Goal: Task Accomplishment & Management: Use online tool/utility

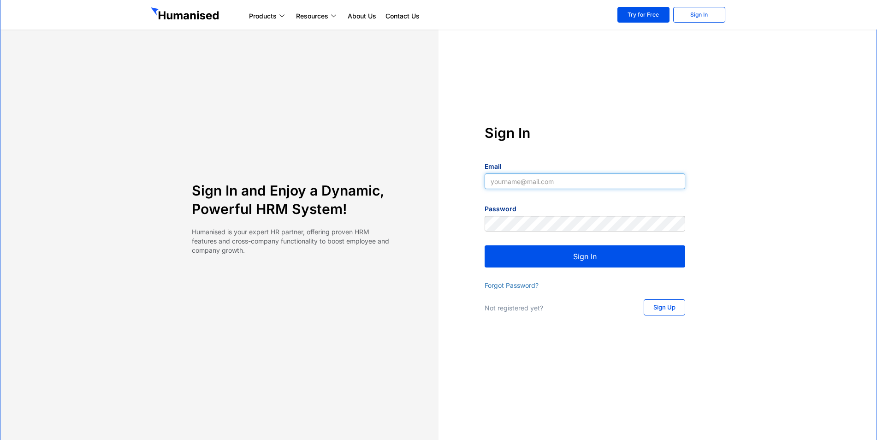
type input "[EMAIL_ADDRESS][DOMAIN_NAME]"
click at [610, 253] on button "Sign In" at bounding box center [584, 256] width 200 height 22
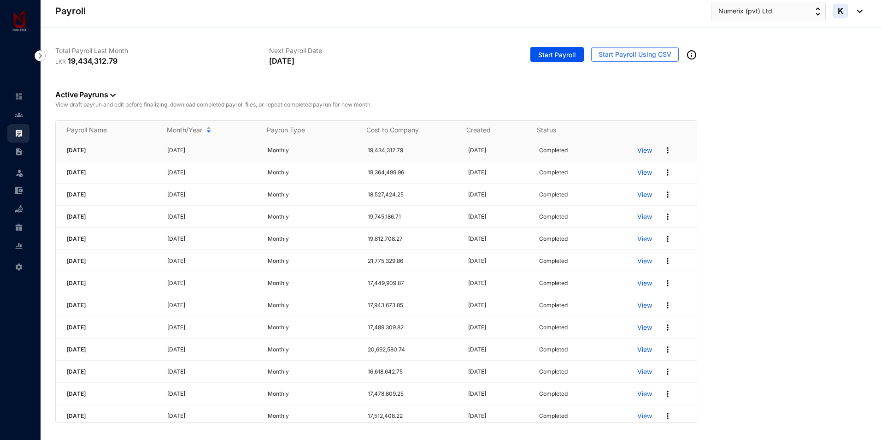
click at [637, 151] on p "View" at bounding box center [644, 150] width 15 height 9
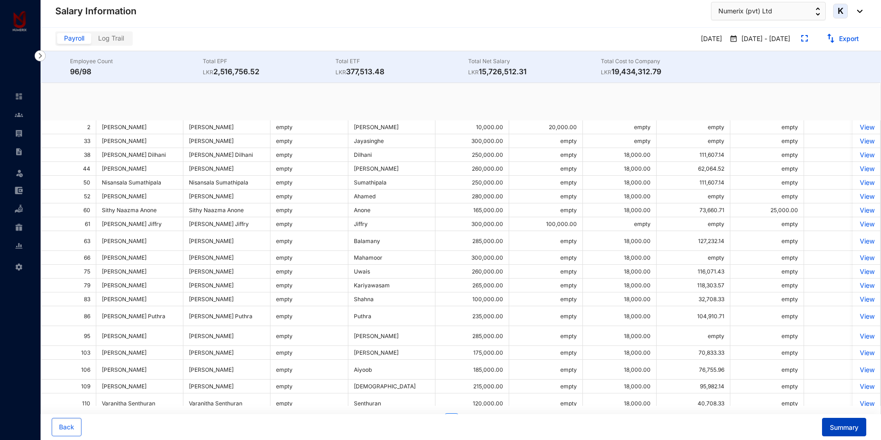
drag, startPoint x: 848, startPoint y: 439, endPoint x: 846, endPoint y: 426, distance: 13.4
click at [846, 426] on span "Summary" at bounding box center [844, 427] width 29 height 9
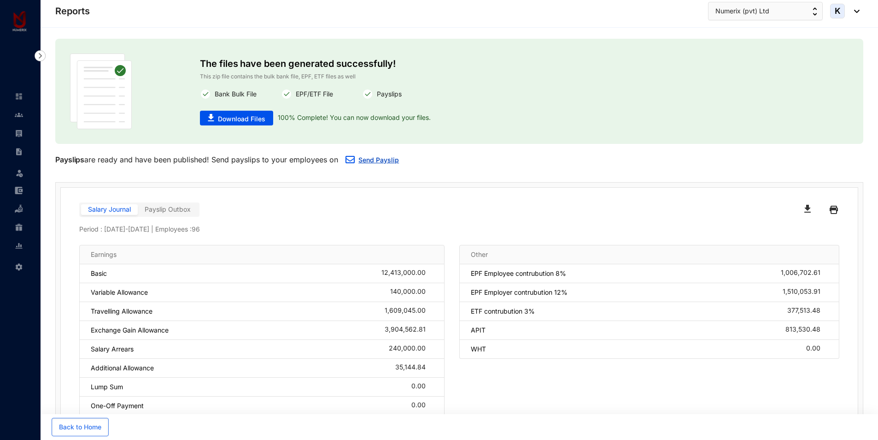
click at [366, 161] on link "Send Payslip" at bounding box center [379, 160] width 41 height 8
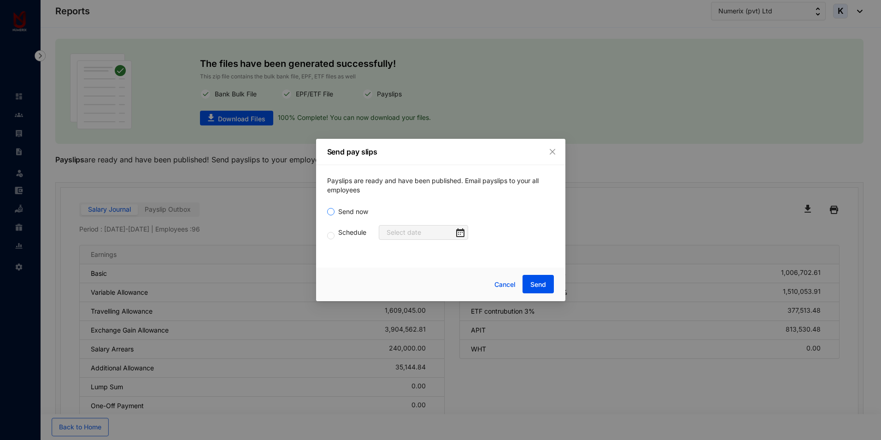
click at [347, 212] on span "Send now" at bounding box center [353, 211] width 37 height 10
click at [335, 212] on input "Send now" at bounding box center [330, 211] width 7 height 7
radio input "true"
click at [537, 280] on span "Send" at bounding box center [538, 284] width 16 height 9
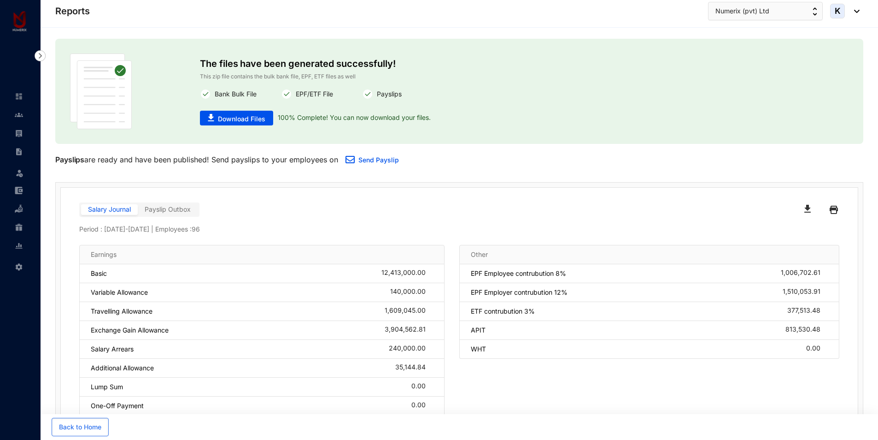
click at [180, 212] on span "Payslip Outbox" at bounding box center [168, 209] width 46 height 8
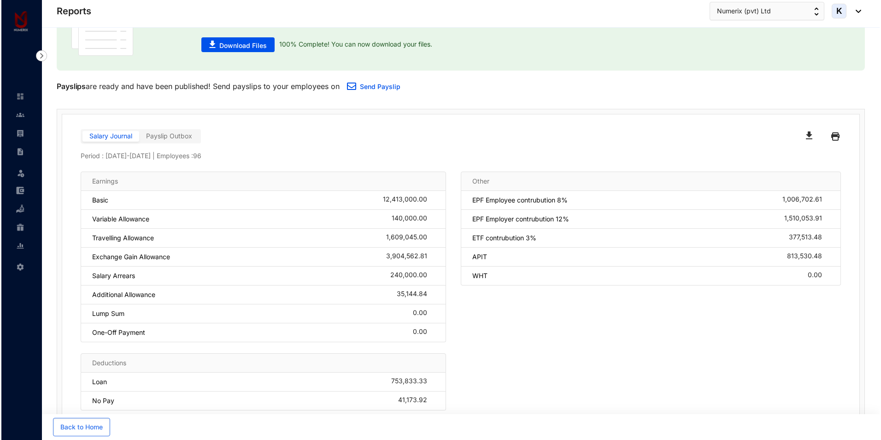
scroll to position [79, 0]
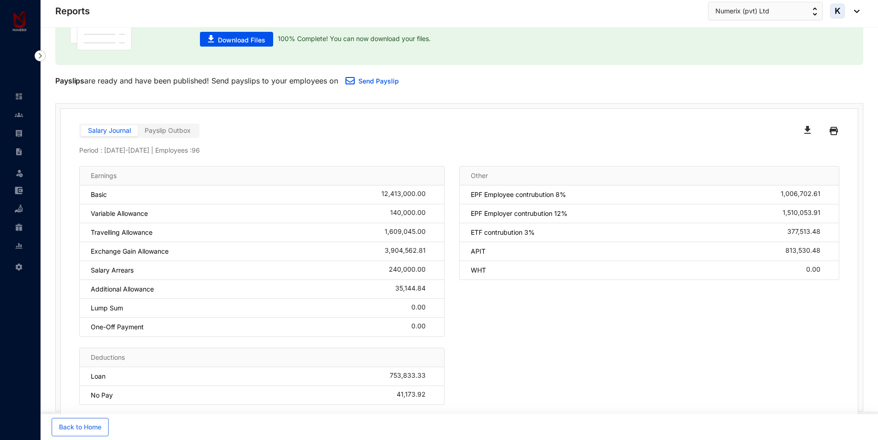
click at [166, 135] on label "Payslip Outbox" at bounding box center [168, 130] width 60 height 11
click at [113, 133] on span "Salary Journal" at bounding box center [109, 130] width 43 height 8
click at [81, 133] on input "Salary Journal" at bounding box center [81, 133] width 0 height 0
click at [175, 133] on span "Payslip Outbox" at bounding box center [168, 130] width 46 height 8
click at [109, 130] on span "Salary Journal" at bounding box center [109, 130] width 43 height 8
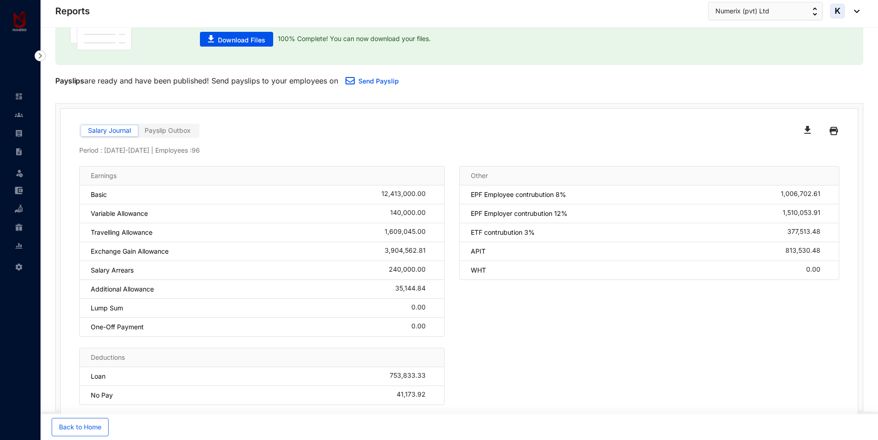
click at [81, 133] on input "Salary Journal" at bounding box center [81, 133] width 0 height 0
click at [178, 131] on span "Payslip Outbox" at bounding box center [168, 130] width 46 height 8
click at [73, 424] on span "Back to Home" at bounding box center [80, 426] width 42 height 9
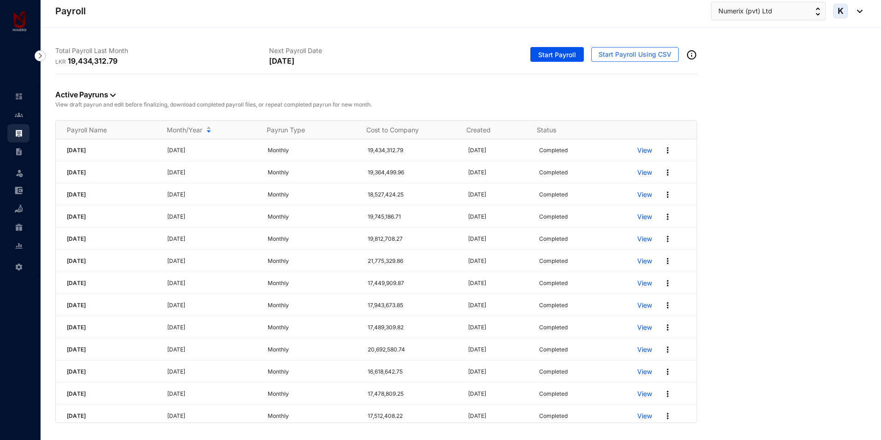
click at [640, 152] on p "View" at bounding box center [644, 150] width 15 height 9
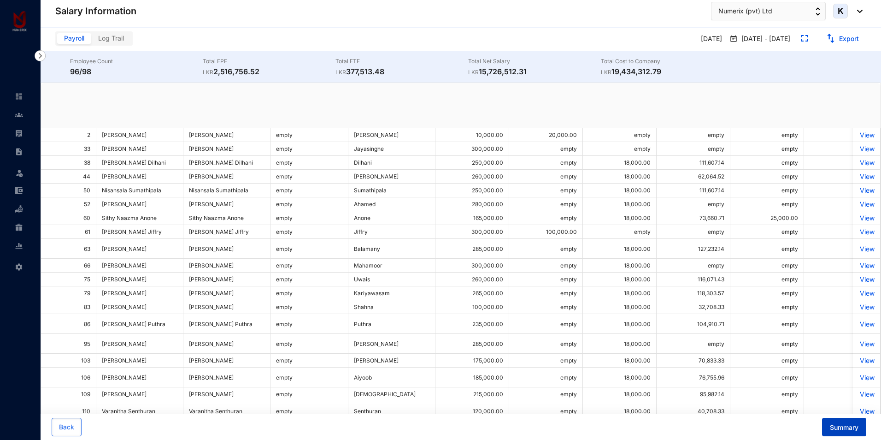
click at [835, 429] on span "Summary" at bounding box center [844, 427] width 29 height 9
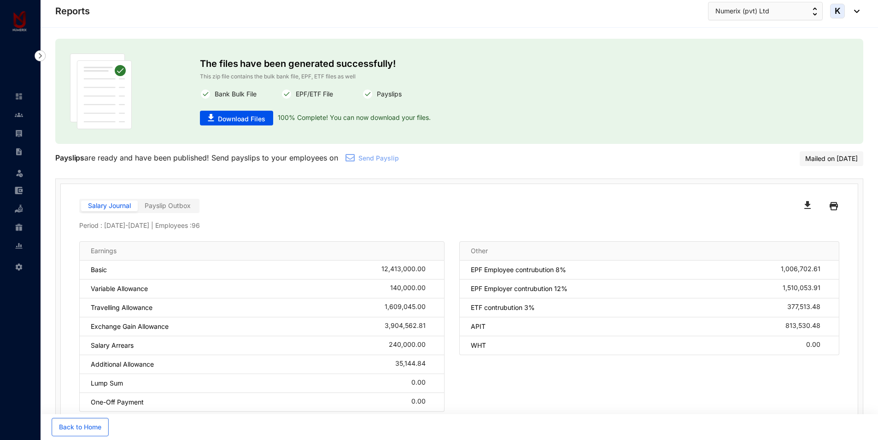
click at [161, 207] on span "Payslip Outbox" at bounding box center [168, 205] width 46 height 8
click at [138, 208] on input "Payslip Outbox" at bounding box center [138, 208] width 0 height 0
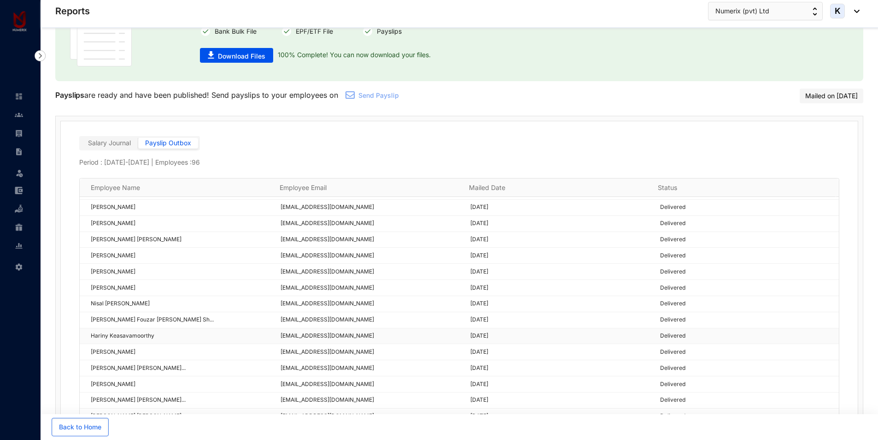
scroll to position [47, 0]
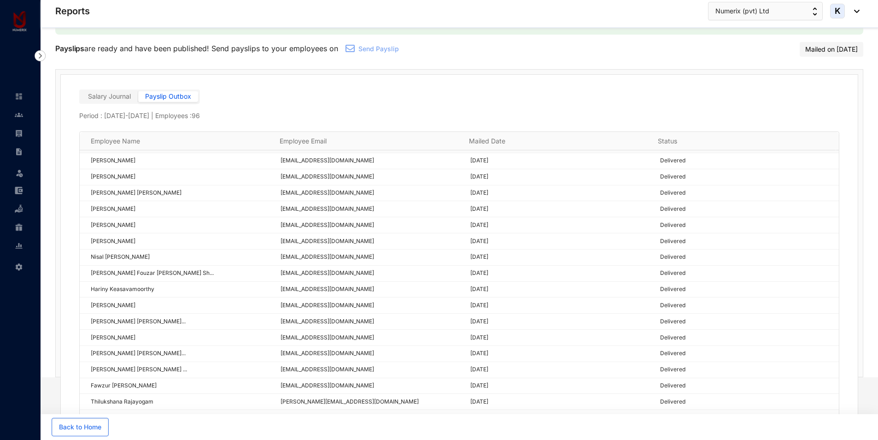
drag, startPoint x: 848, startPoint y: 255, endPoint x: 823, endPoint y: 142, distance: 115.6
click at [824, 142] on div "Salary Journal Payslip Outbox Period : September 01 - September 30 | Employees …" at bounding box center [459, 257] width 797 height 365
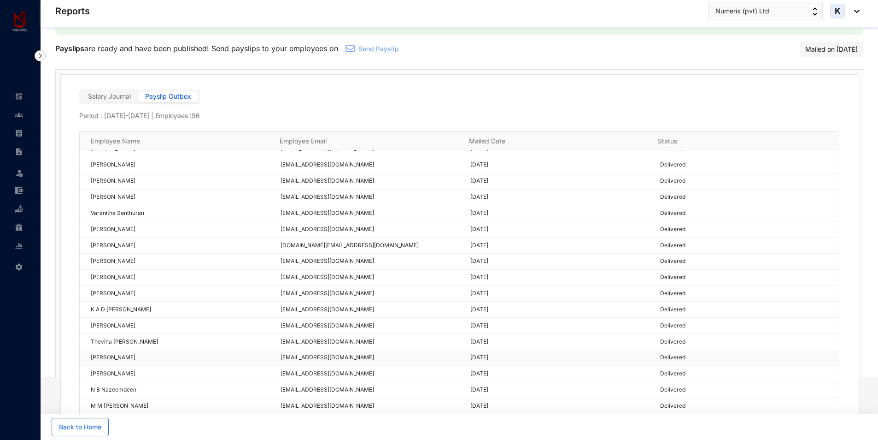
scroll to position [200, 0]
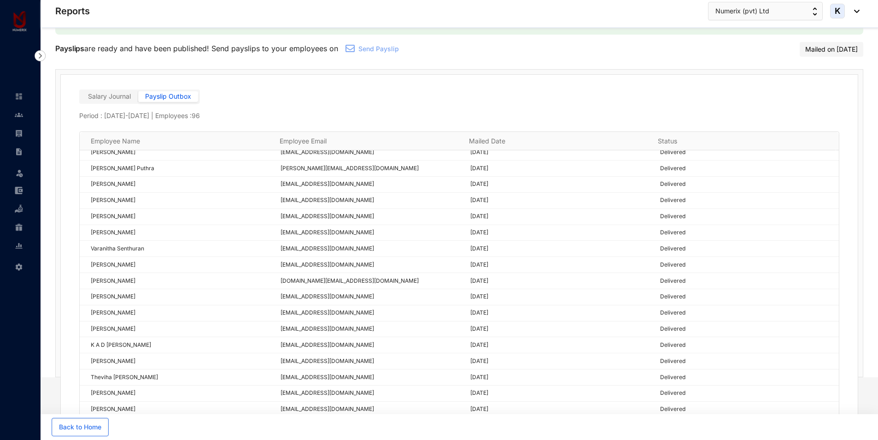
click at [836, 11] on span "K" at bounding box center [838, 11] width 6 height 8
click at [790, 98] on link "Sign Out" at bounding box center [814, 102] width 77 height 9
